Goal: Information Seeking & Learning: Learn about a topic

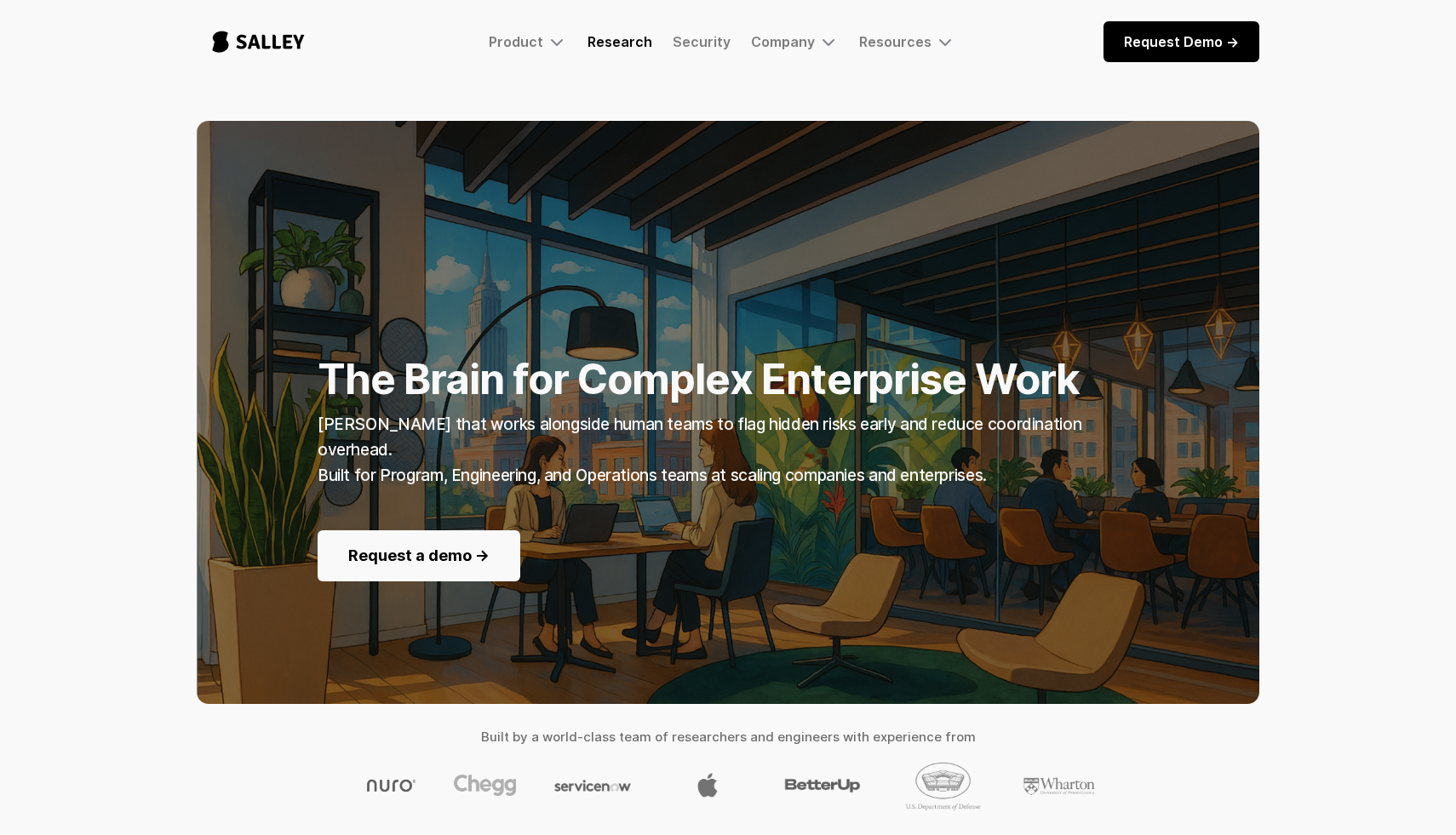
click at [639, 35] on link "Research" at bounding box center [620, 41] width 65 height 17
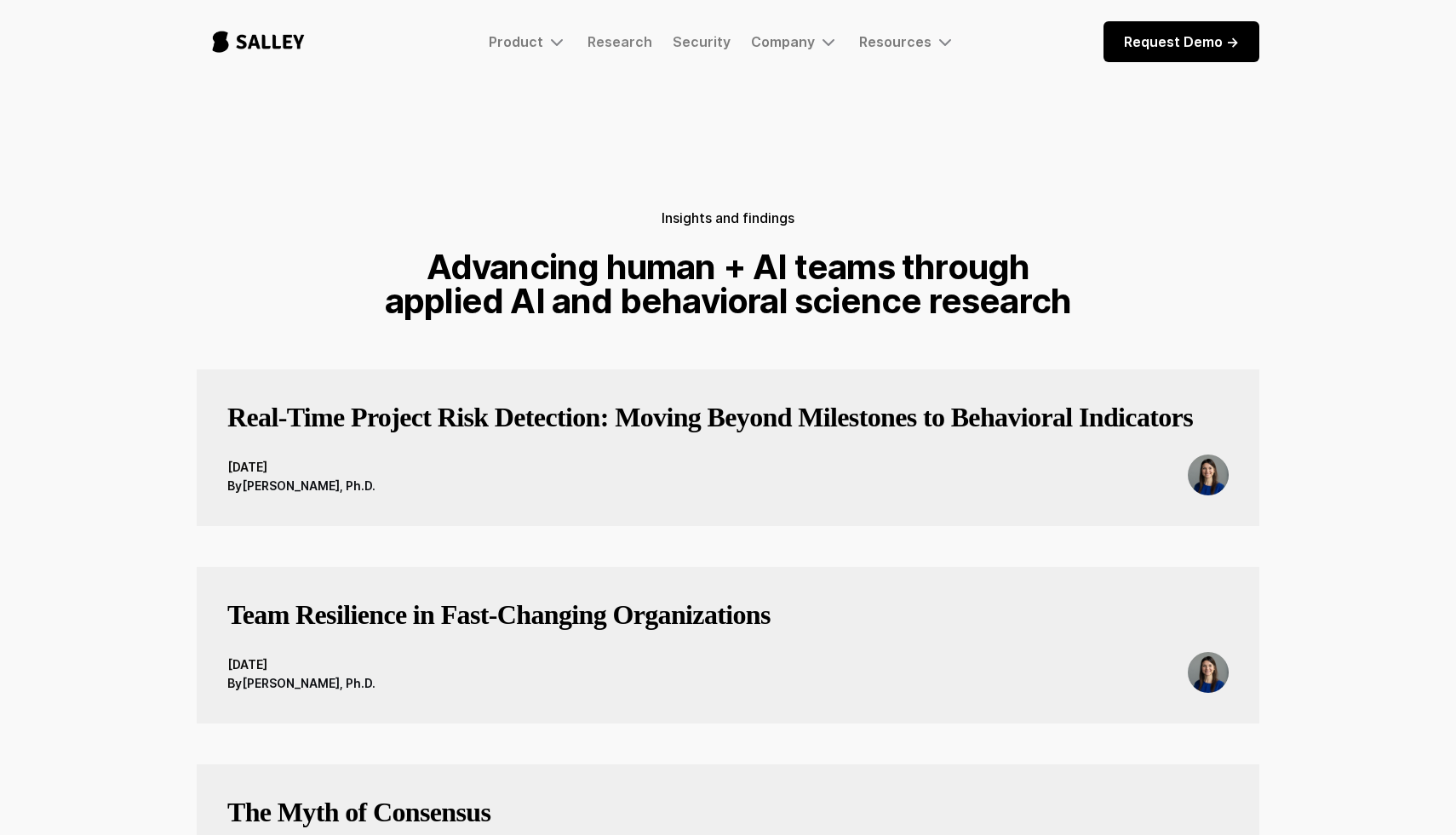
click at [494, 435] on h3 "Real-Time Project Risk Detection: Moving Beyond Milestones to Behavioral Indica…" at bounding box center [710, 418] width 966 height 34
